Goal: Information Seeking & Learning: Check status

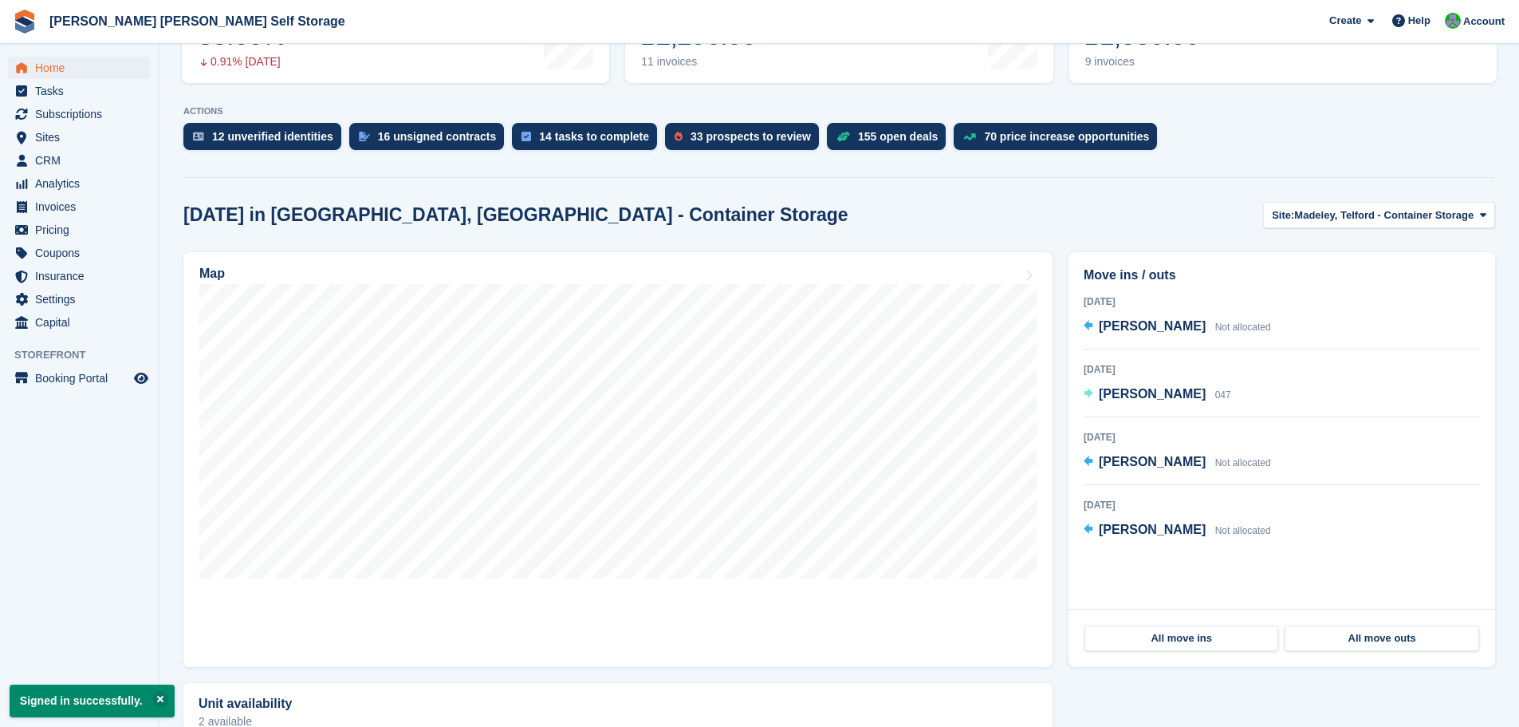
scroll to position [125, 0]
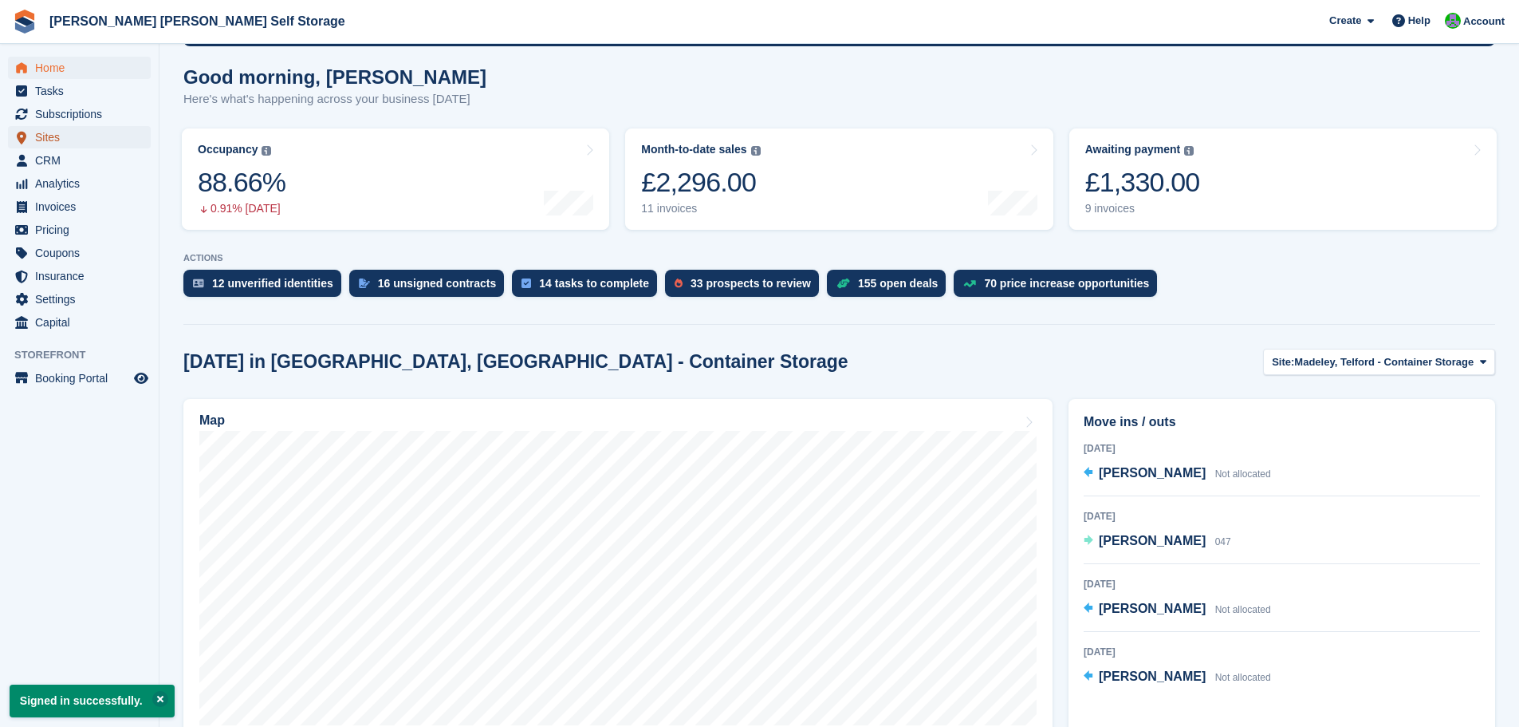
click at [53, 139] on span "Sites" at bounding box center [83, 137] width 96 height 22
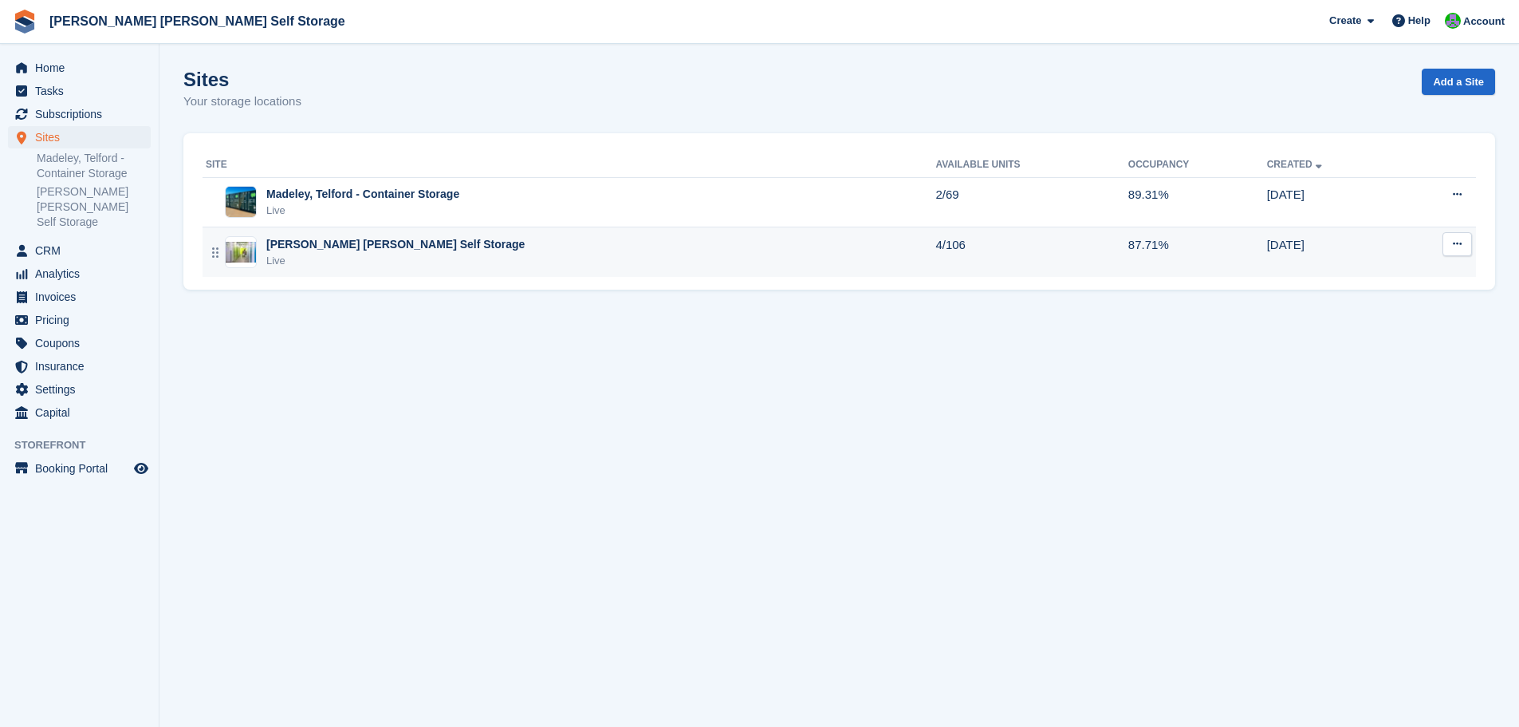
click at [373, 242] on div "[PERSON_NAME] [PERSON_NAME] Self Storage" at bounding box center [395, 244] width 258 height 17
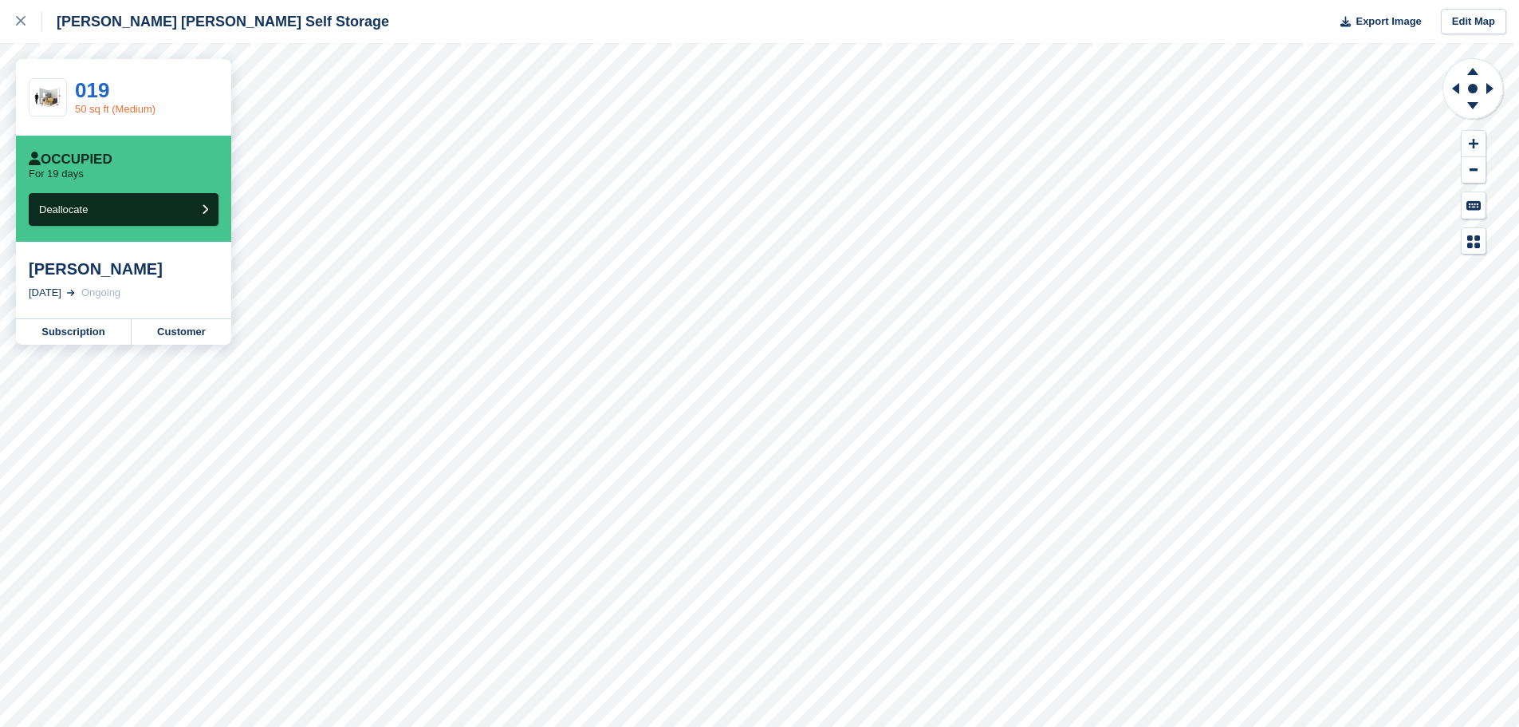
click at [124, 104] on link "50 sq ft (Medium)" at bounding box center [115, 109] width 81 height 12
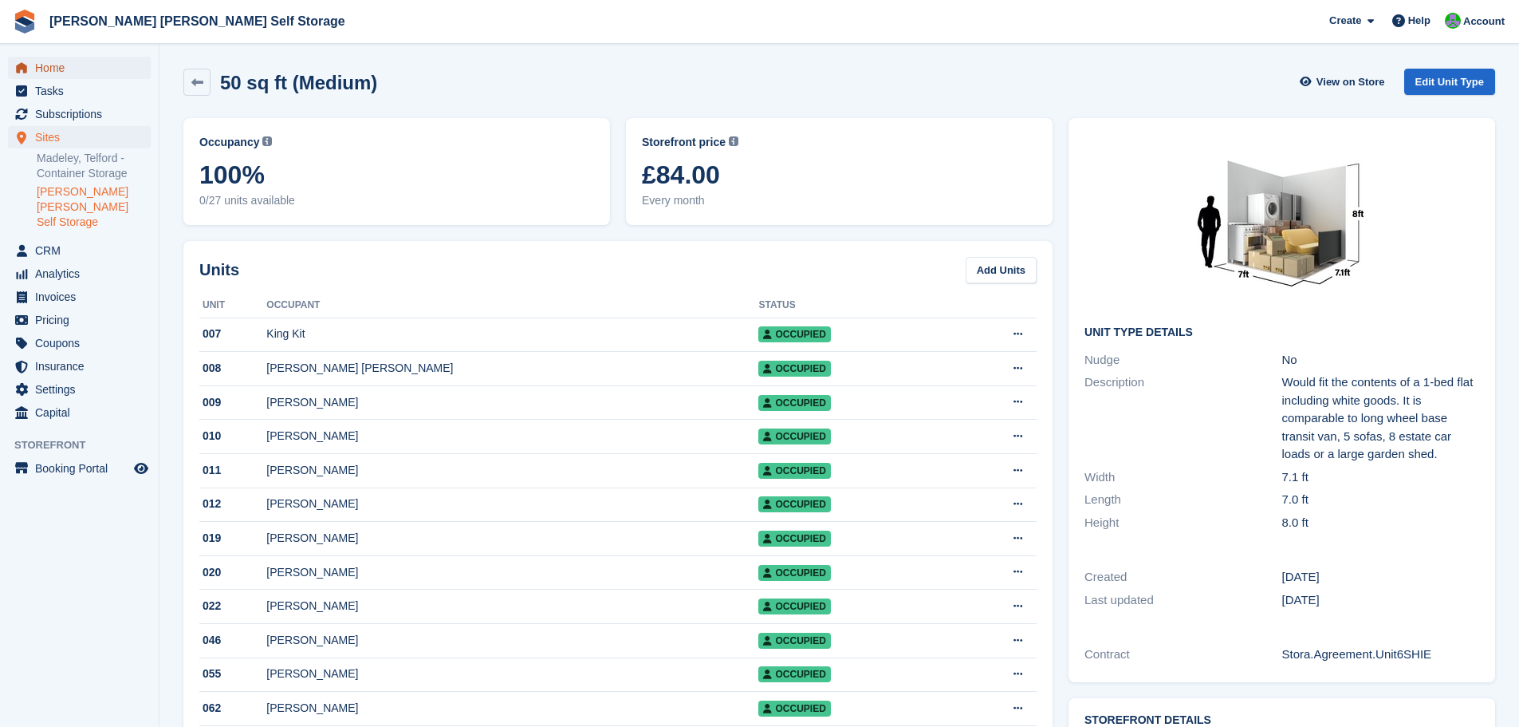
click at [53, 71] on span "Home" at bounding box center [83, 68] width 96 height 22
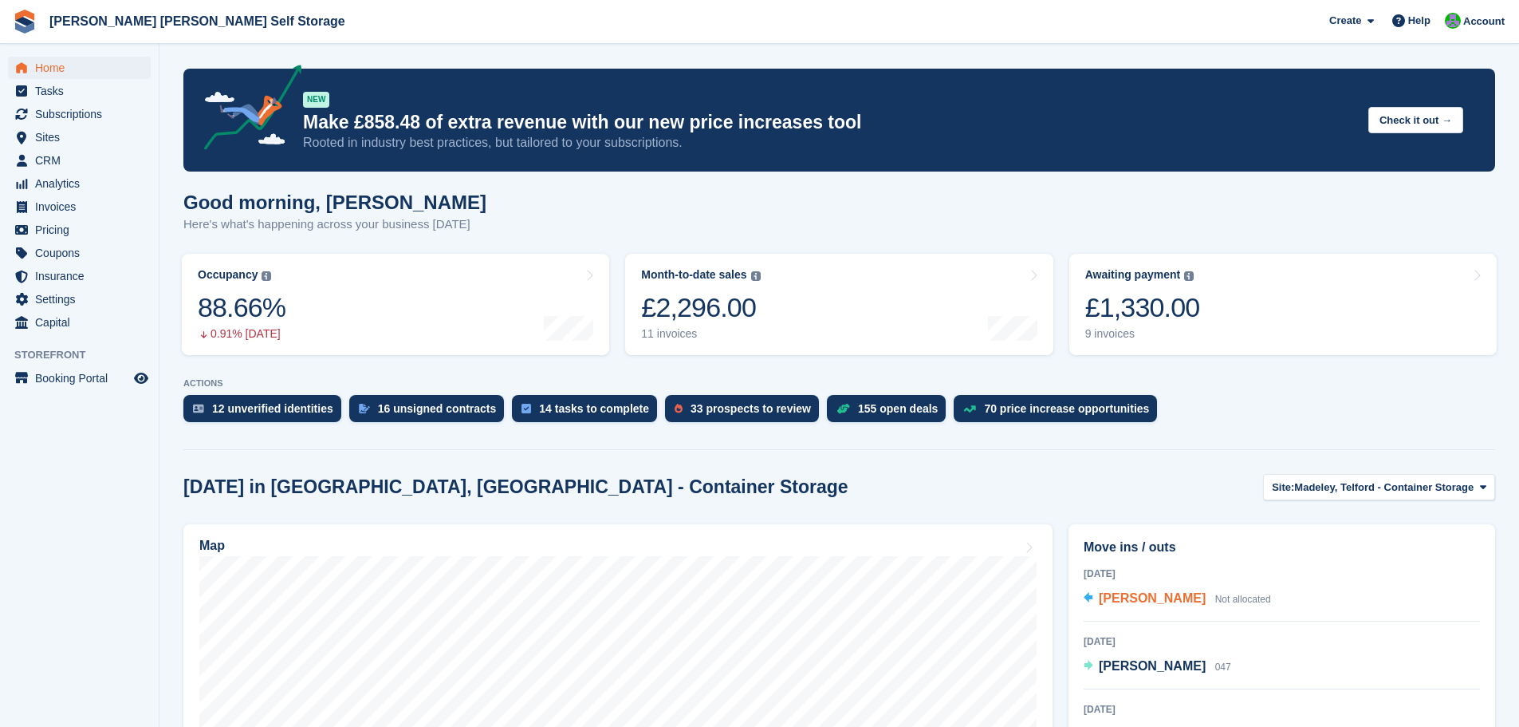
click at [1156, 601] on span "Anthony Hollingworth" at bounding box center [1152, 598] width 107 height 14
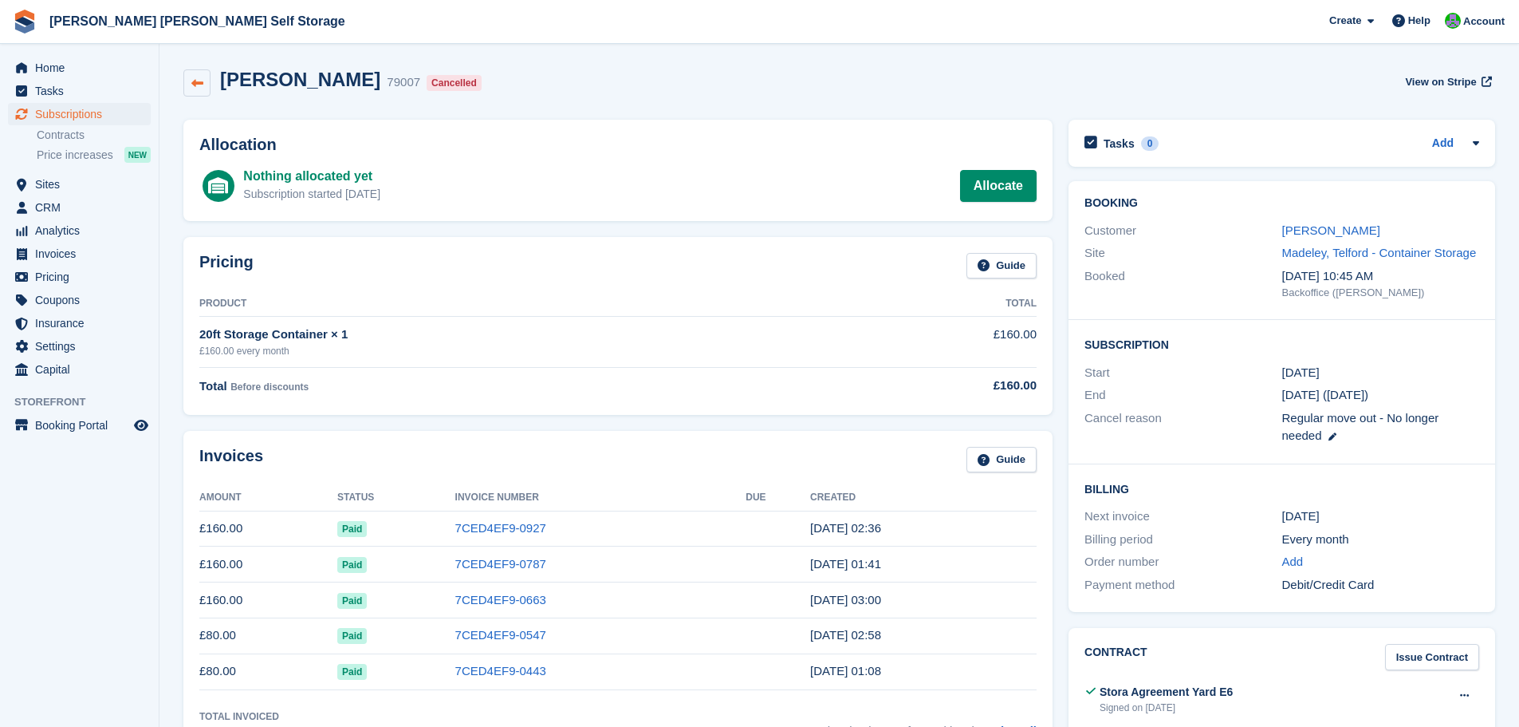
click at [199, 78] on icon at bounding box center [197, 83] width 12 height 12
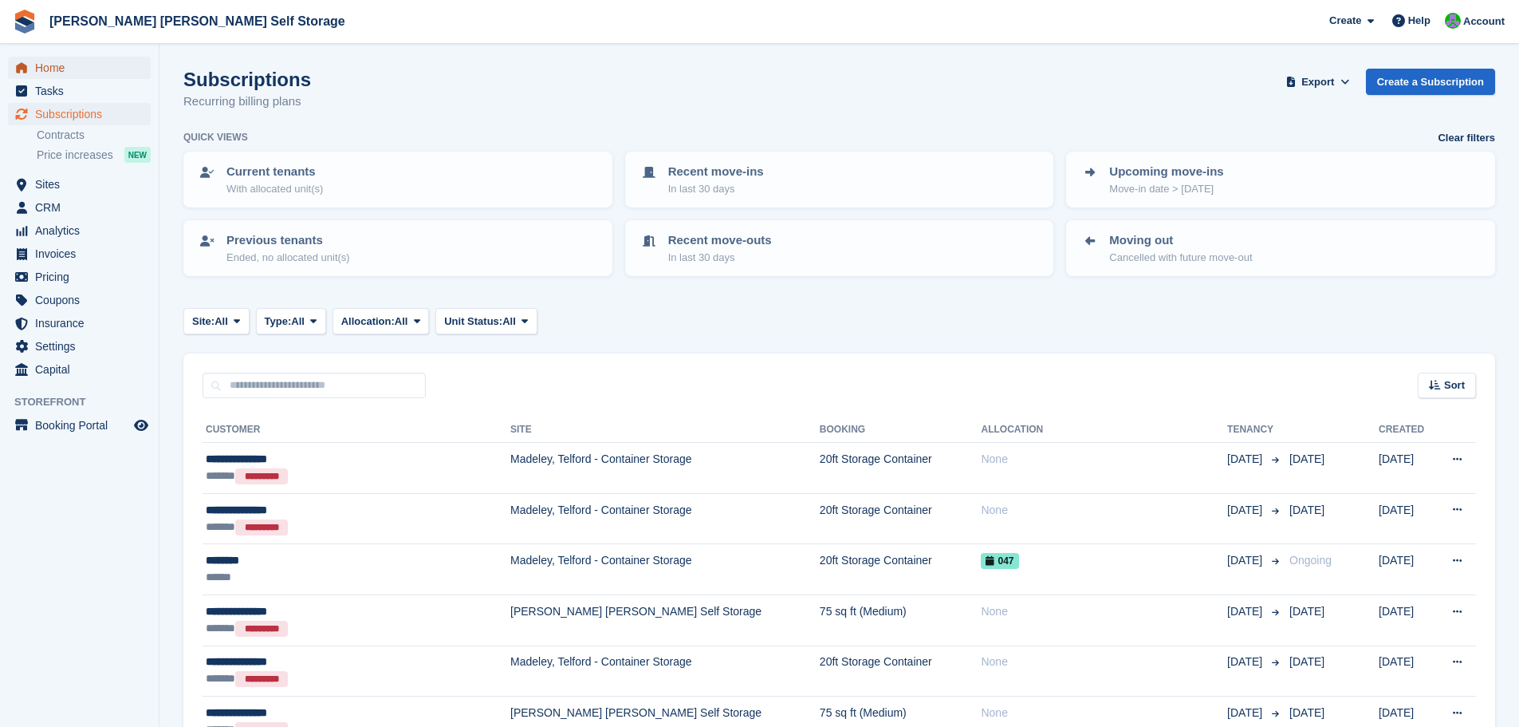
click at [51, 69] on span "Home" at bounding box center [83, 68] width 96 height 22
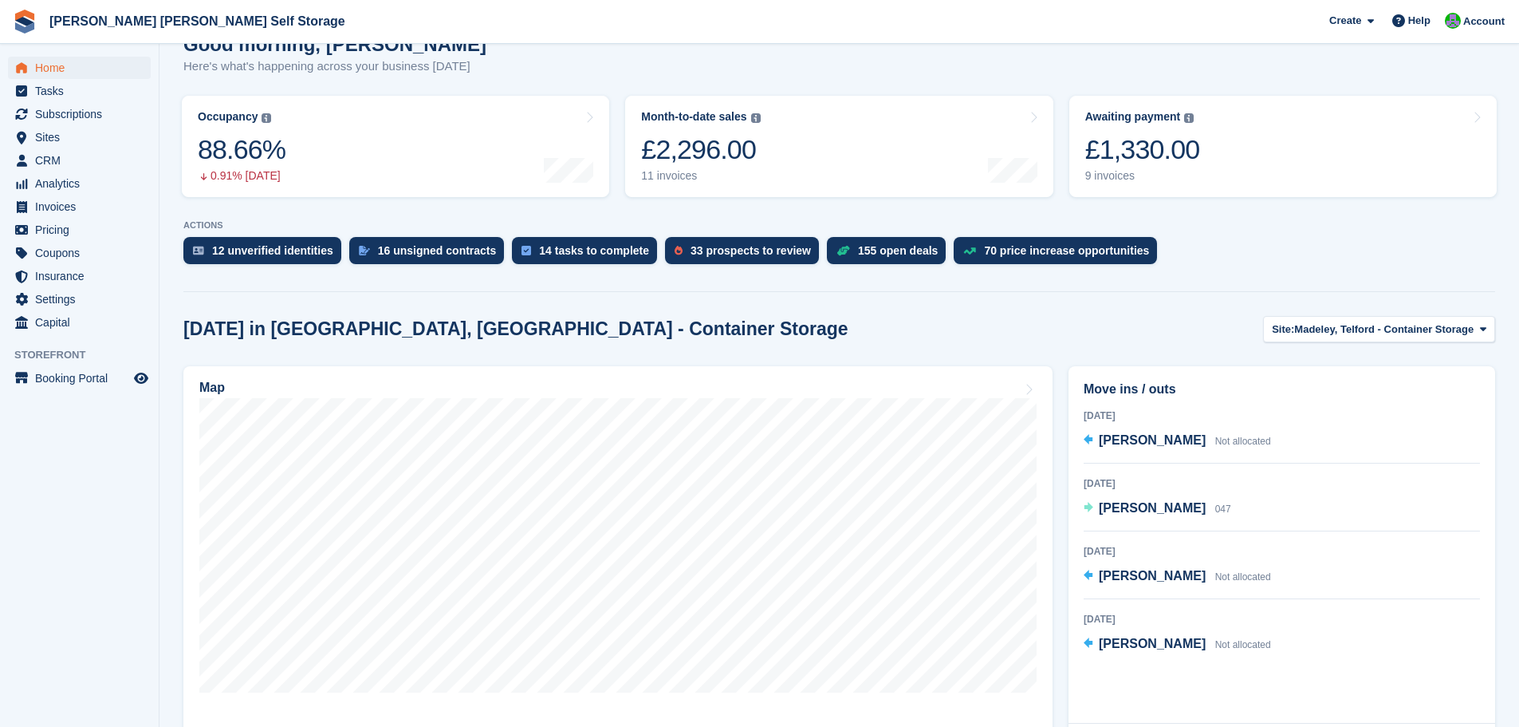
scroll to position [285, 0]
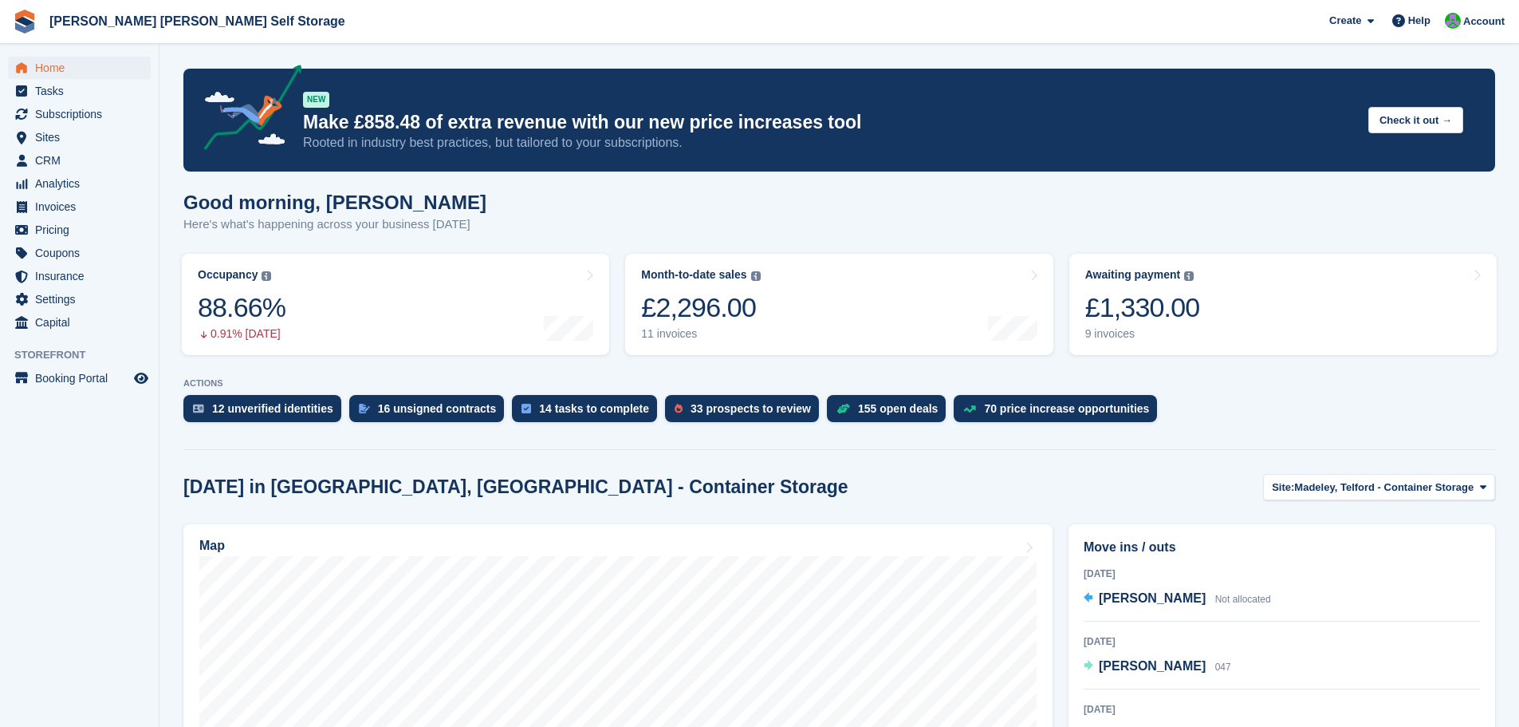
scroll to position [285, 0]
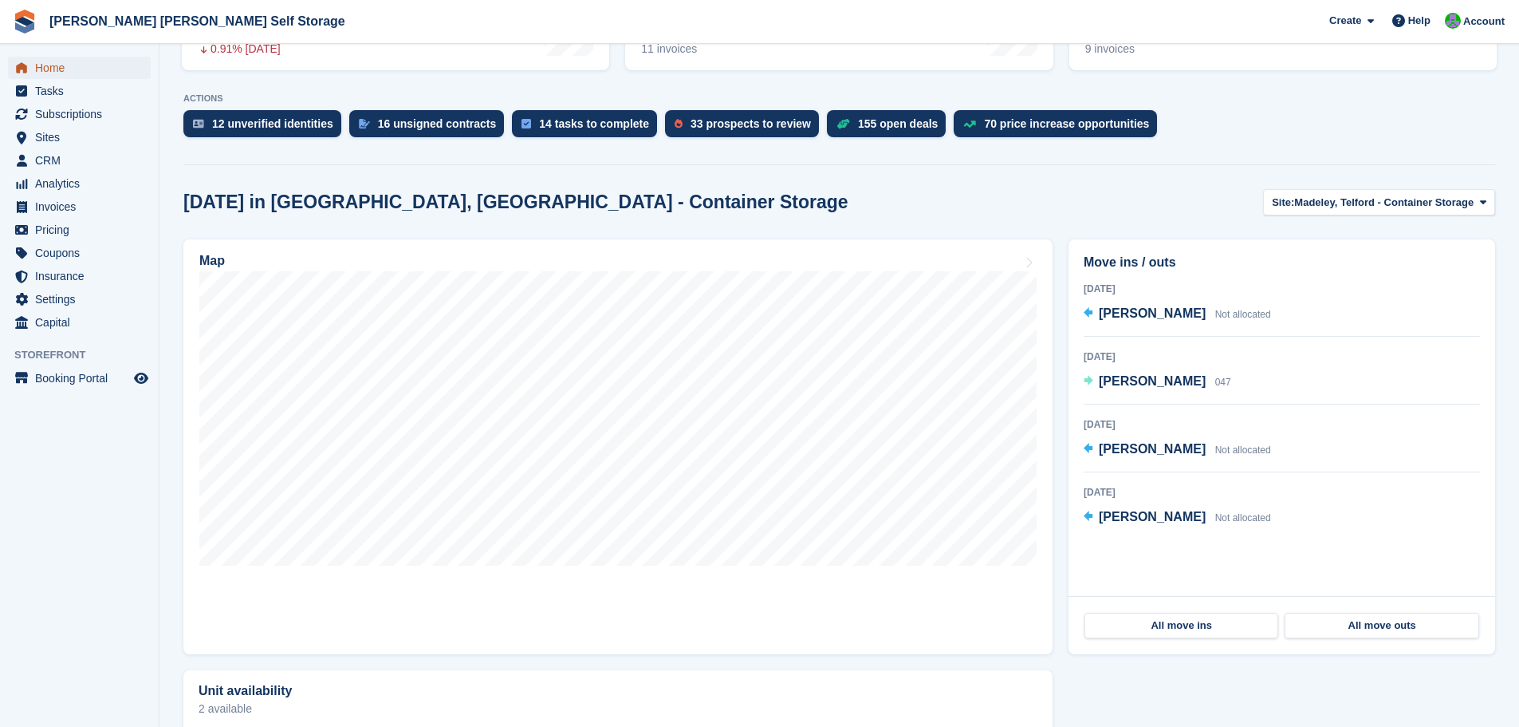
click at [61, 69] on span "Home" at bounding box center [83, 68] width 96 height 22
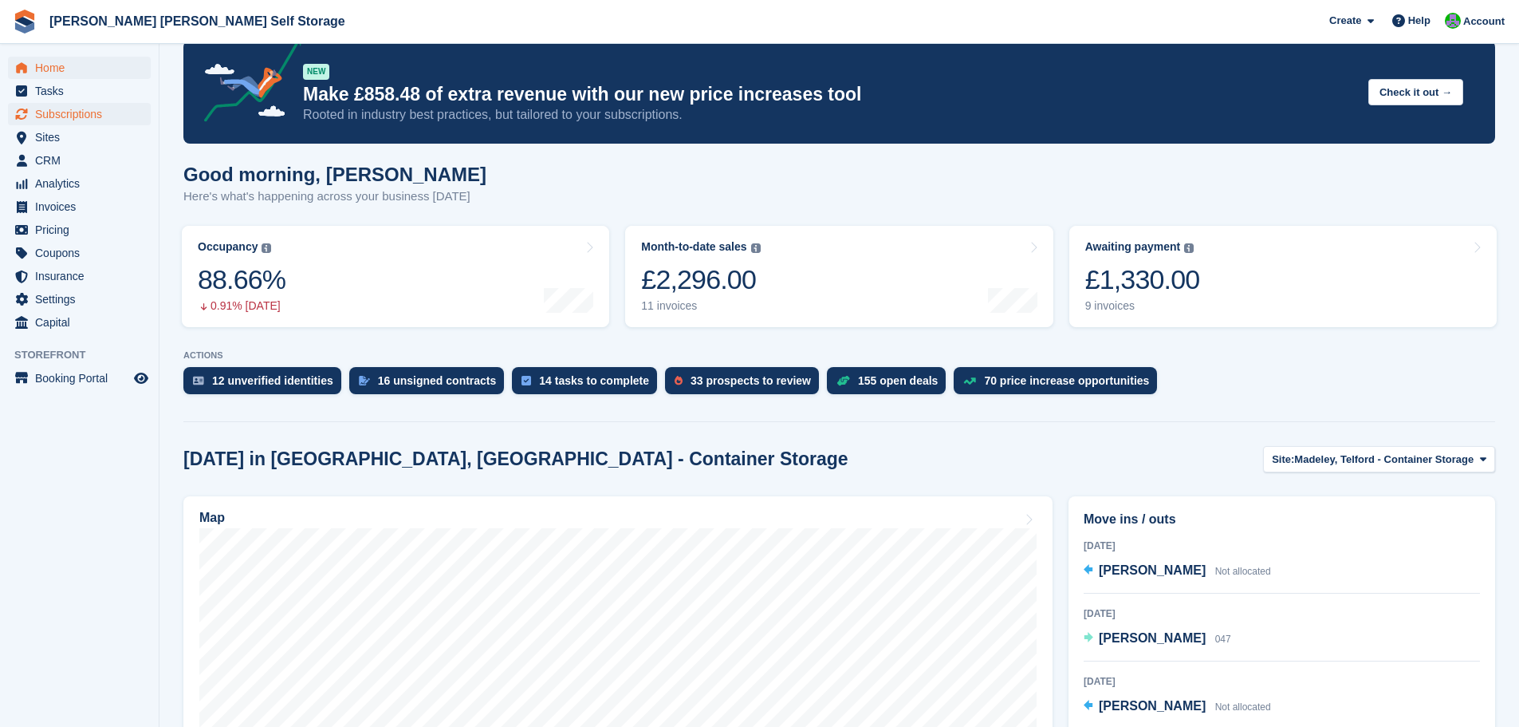
scroll to position [0, 0]
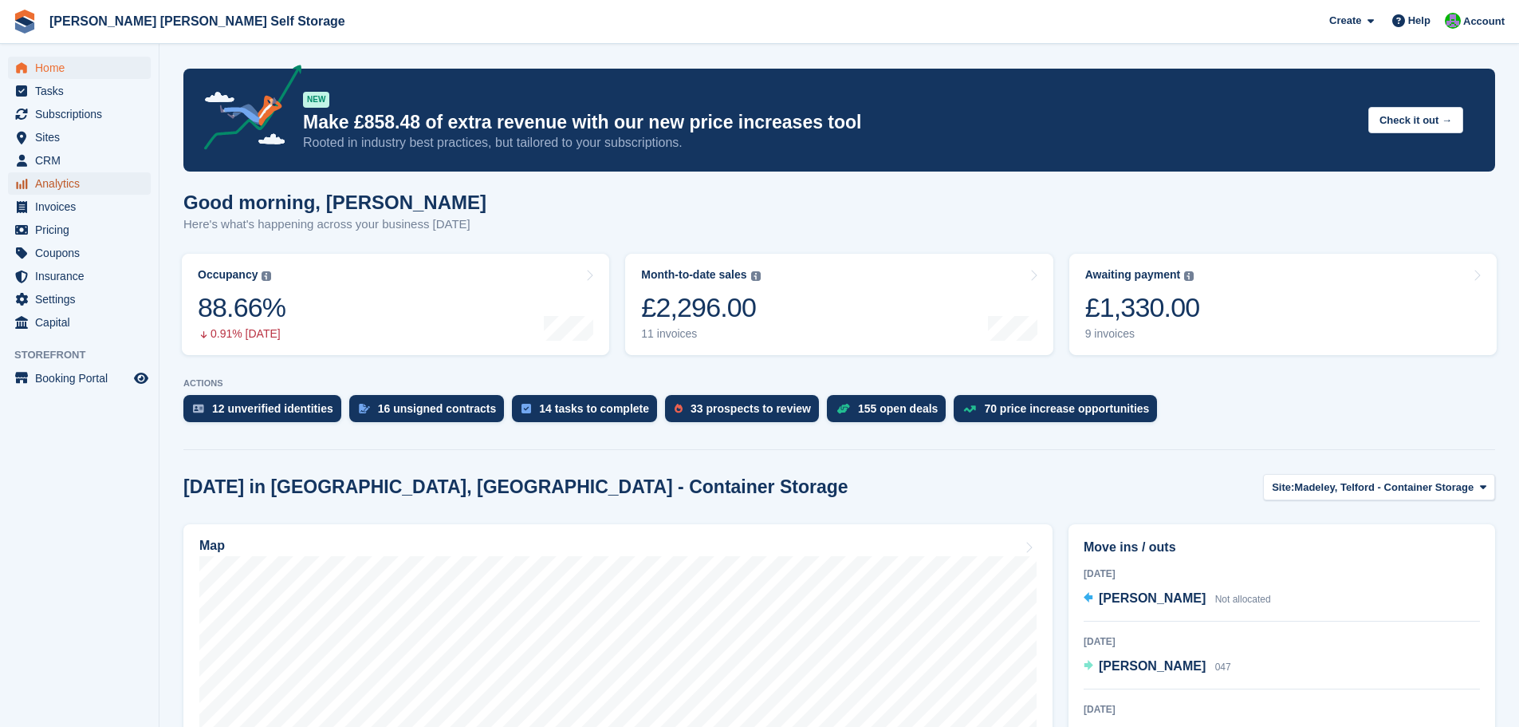
click at [66, 183] on span "Analytics" at bounding box center [83, 183] width 96 height 22
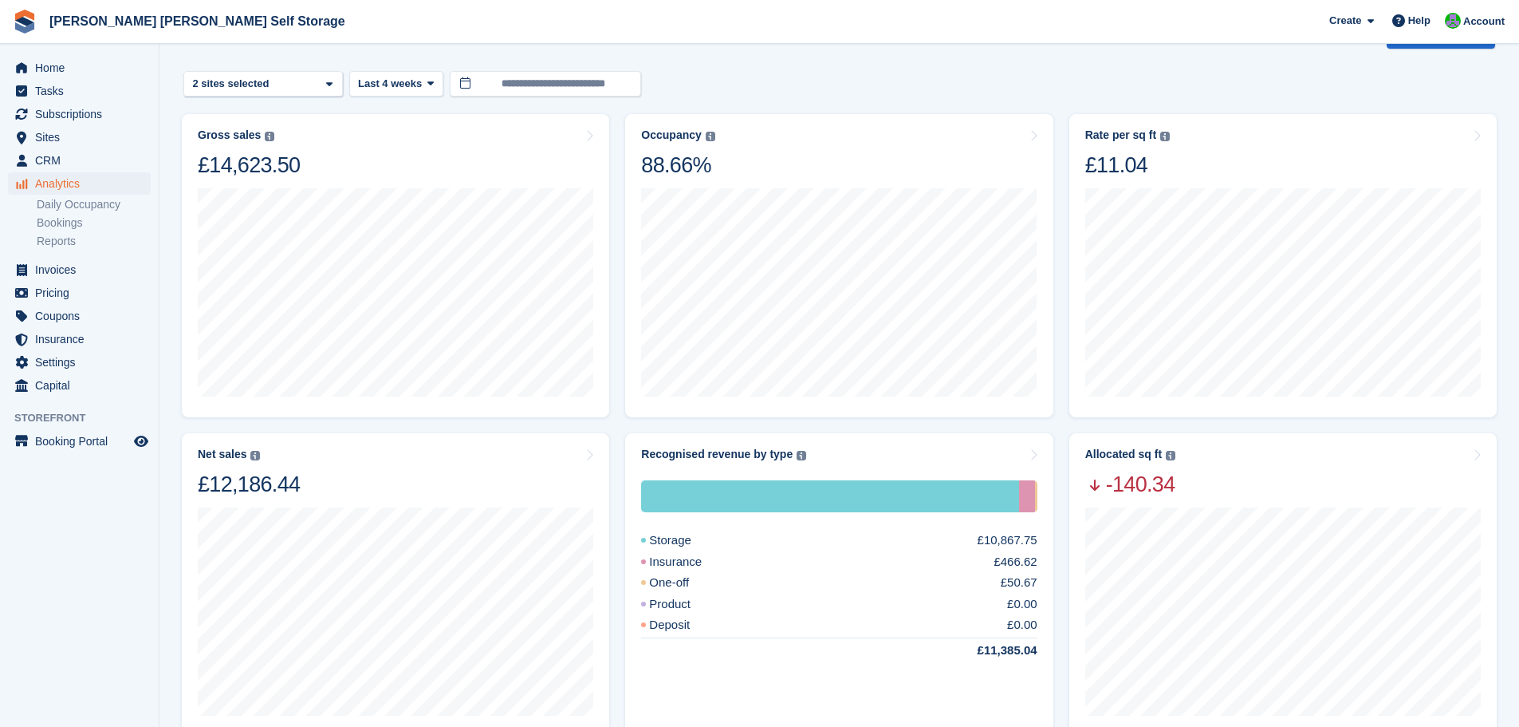
scroll to position [70, 0]
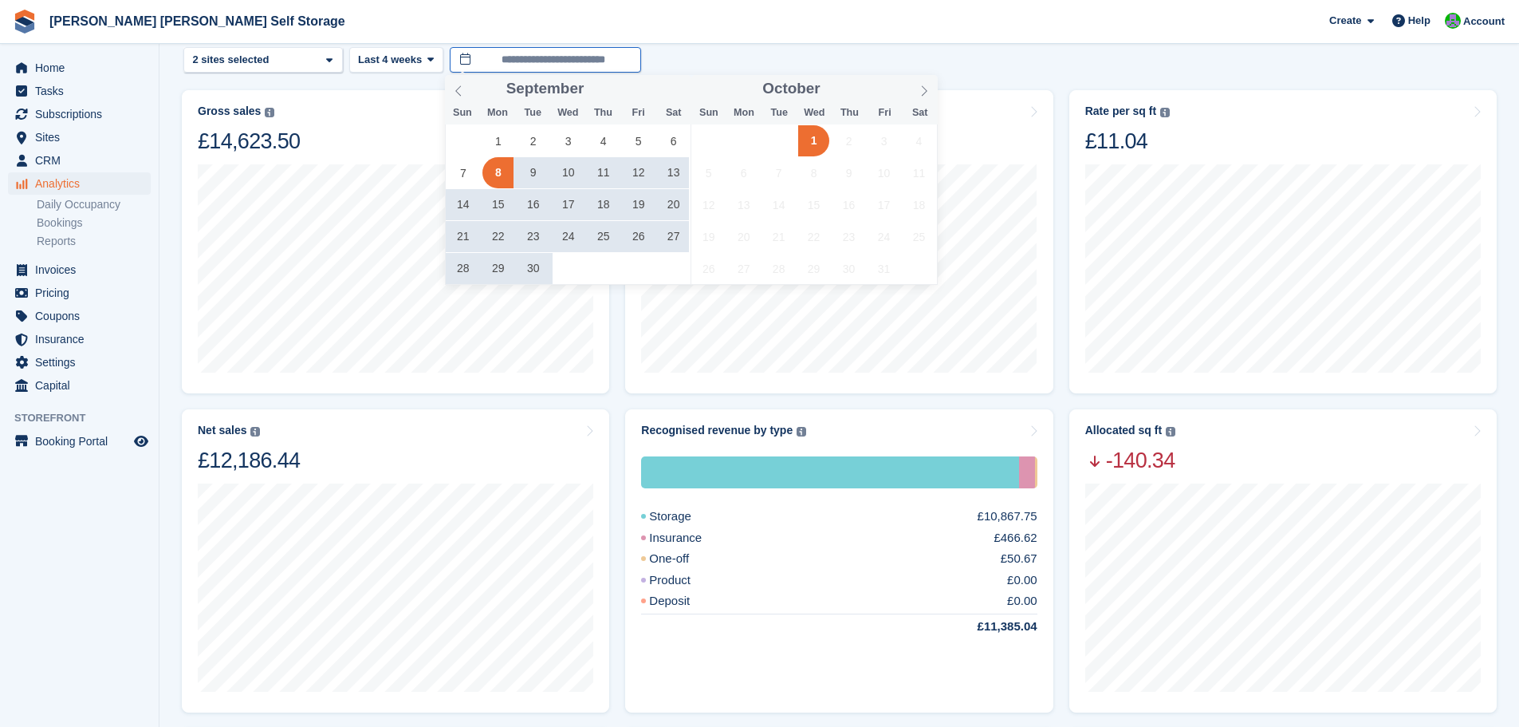
click at [490, 60] on input "**********" at bounding box center [545, 60] width 191 height 26
click at [496, 140] on span "1" at bounding box center [498, 140] width 31 height 31
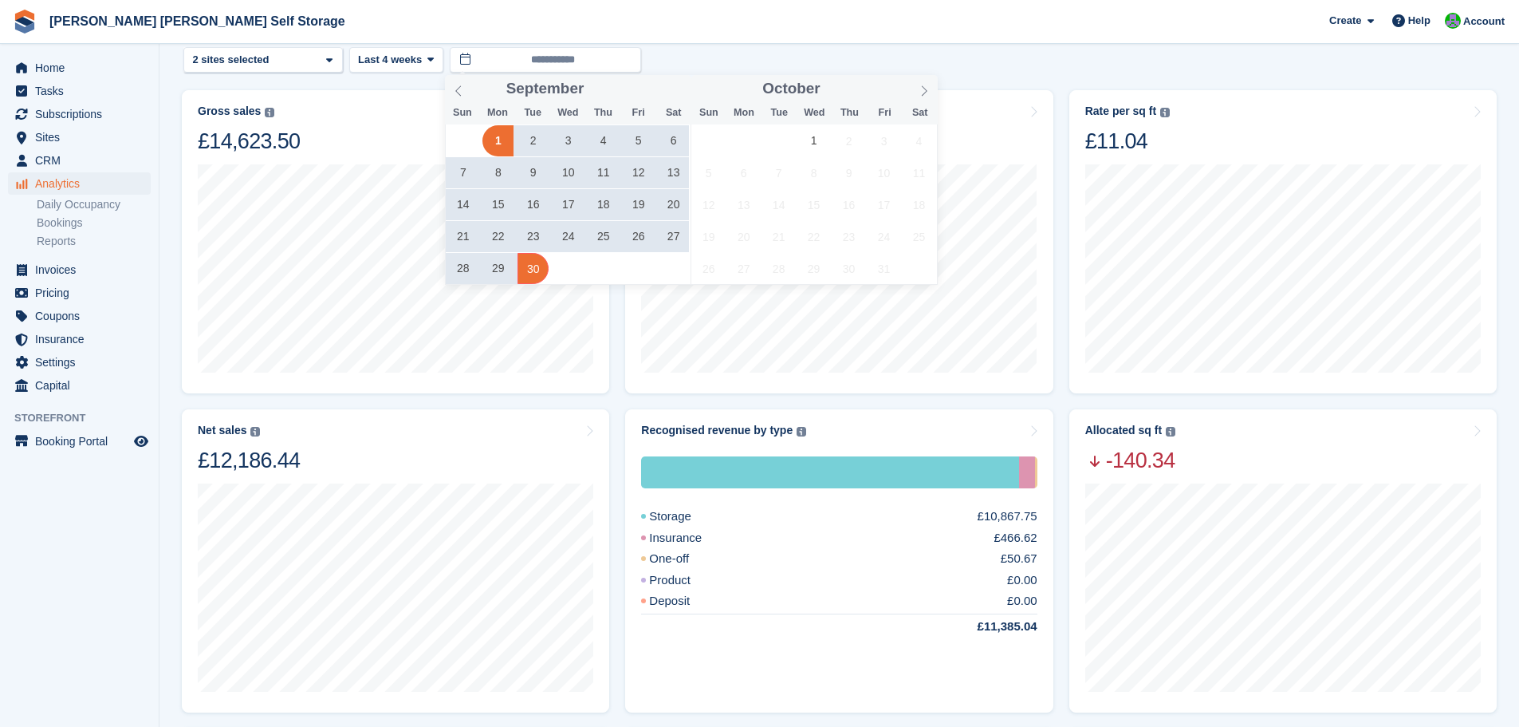
click at [538, 273] on span "30" at bounding box center [533, 268] width 31 height 31
type input "**********"
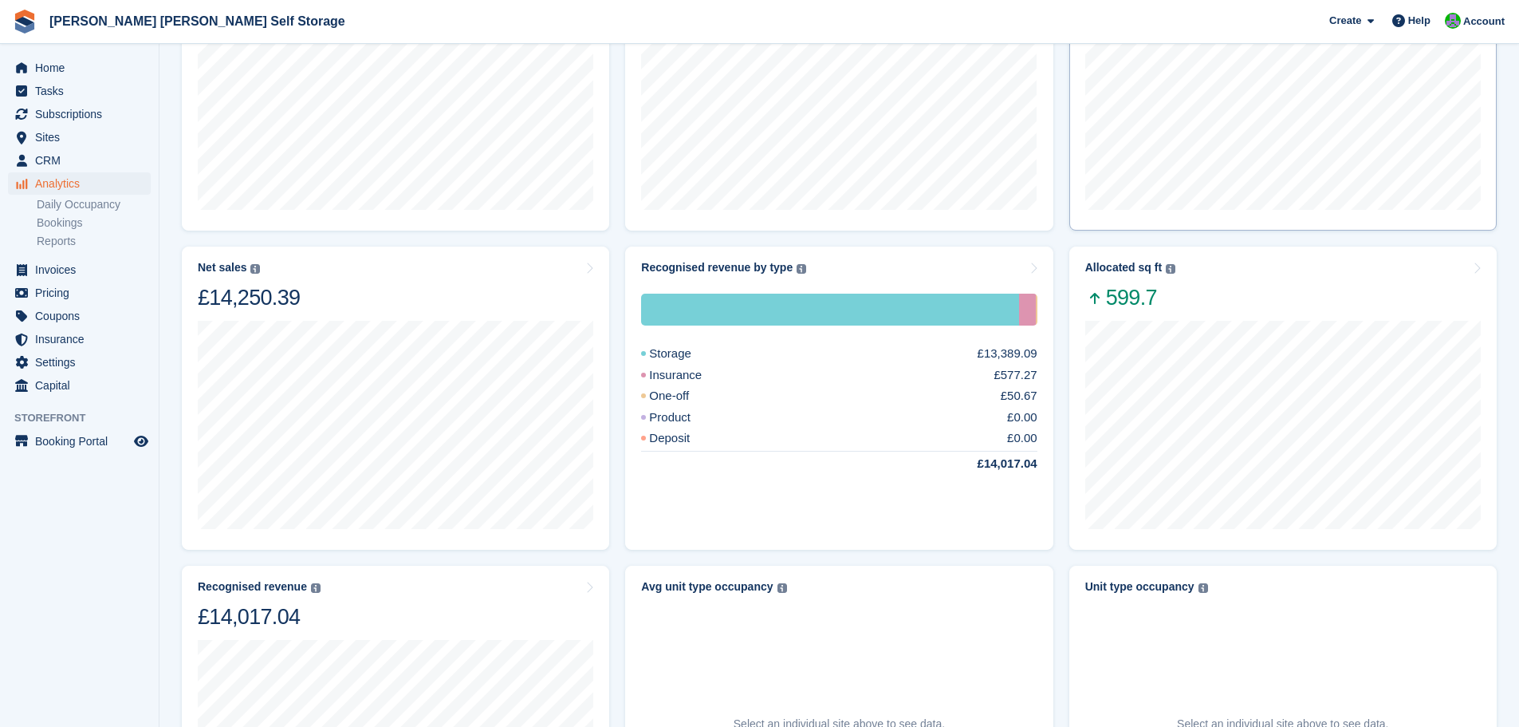
scroll to position [38, 0]
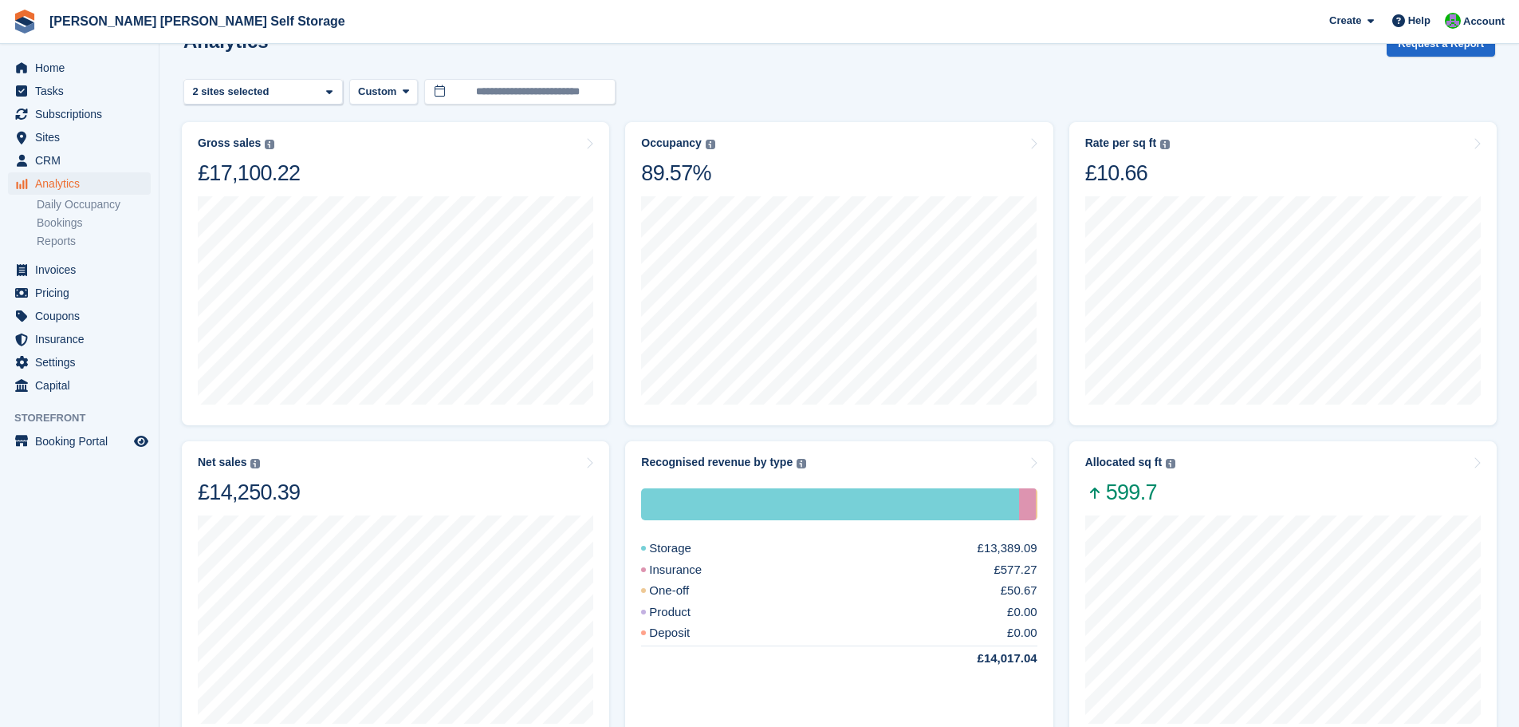
click at [1081, 81] on div "**********" at bounding box center [839, 92] width 1312 height 26
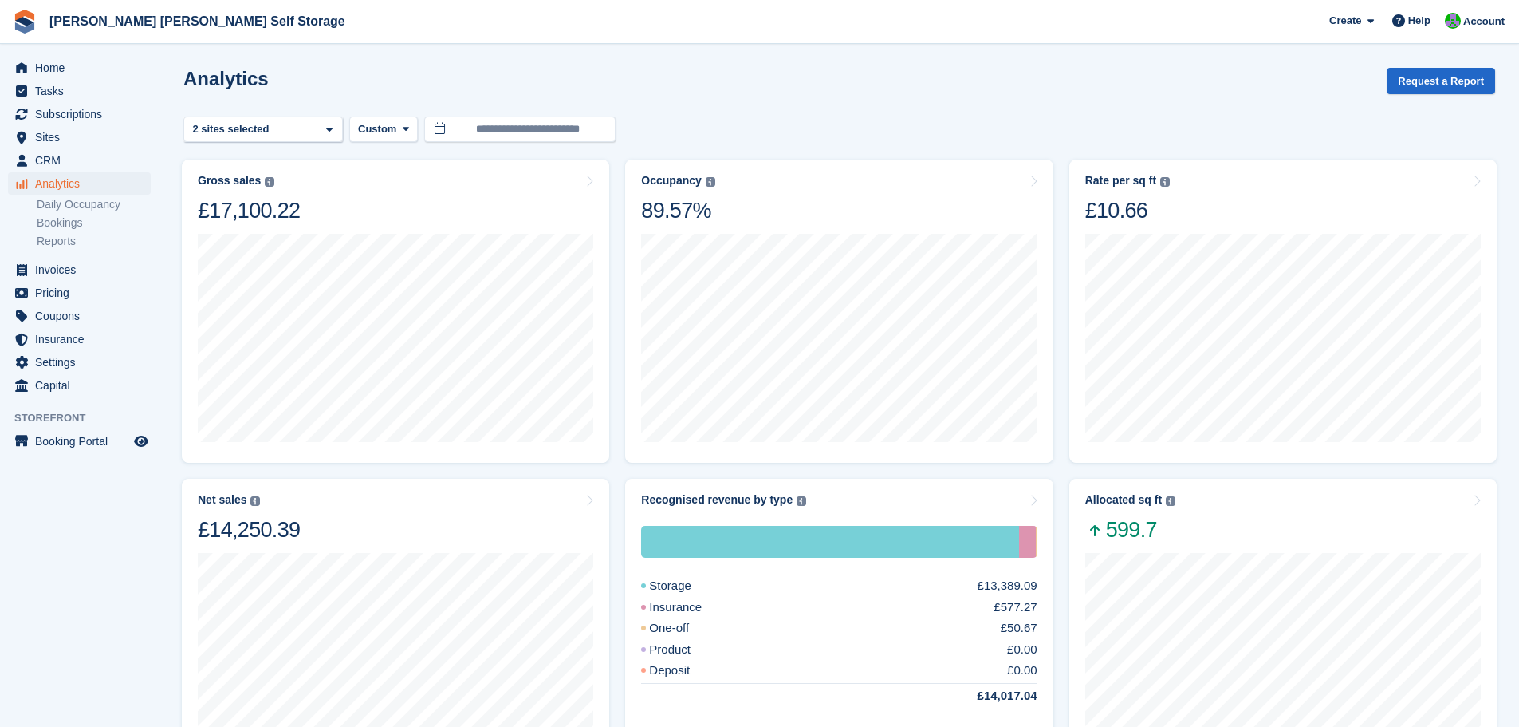
scroll to position [0, 0]
